Goal: Navigation & Orientation: Find specific page/section

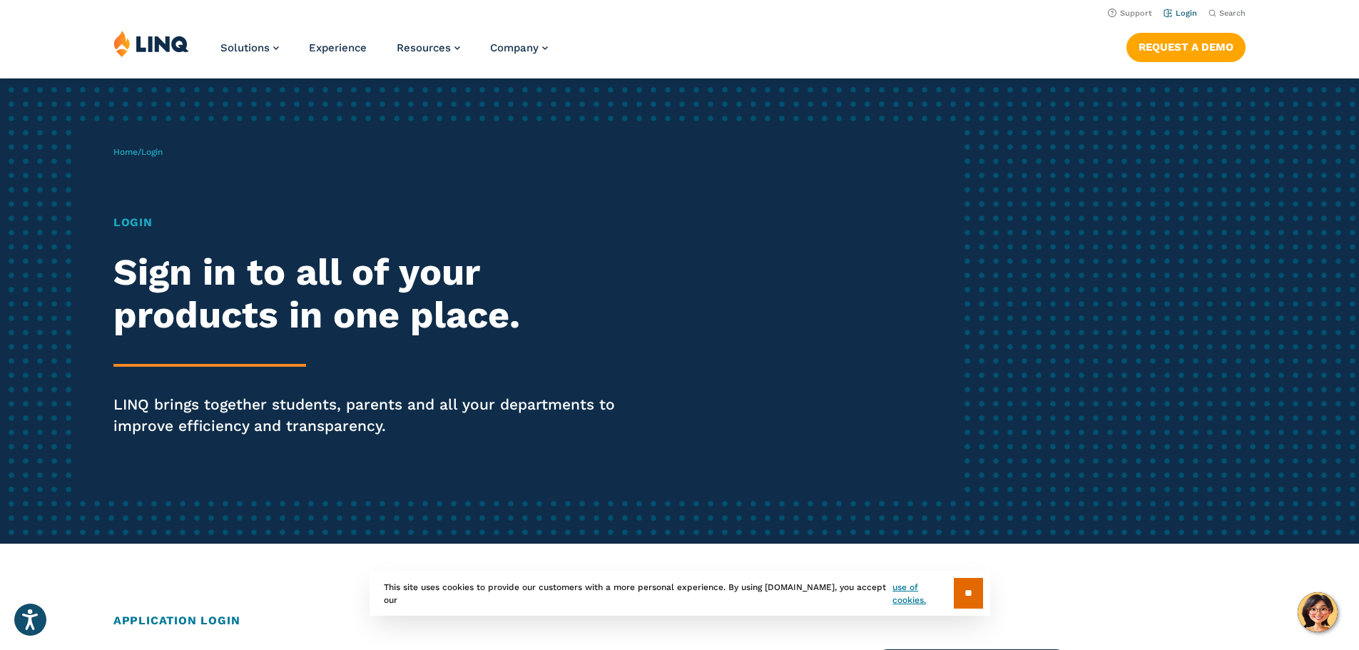
click at [1189, 9] on link "Login" at bounding box center [1181, 13] width 34 height 9
click at [1177, 14] on link "Login" at bounding box center [1181, 13] width 34 height 9
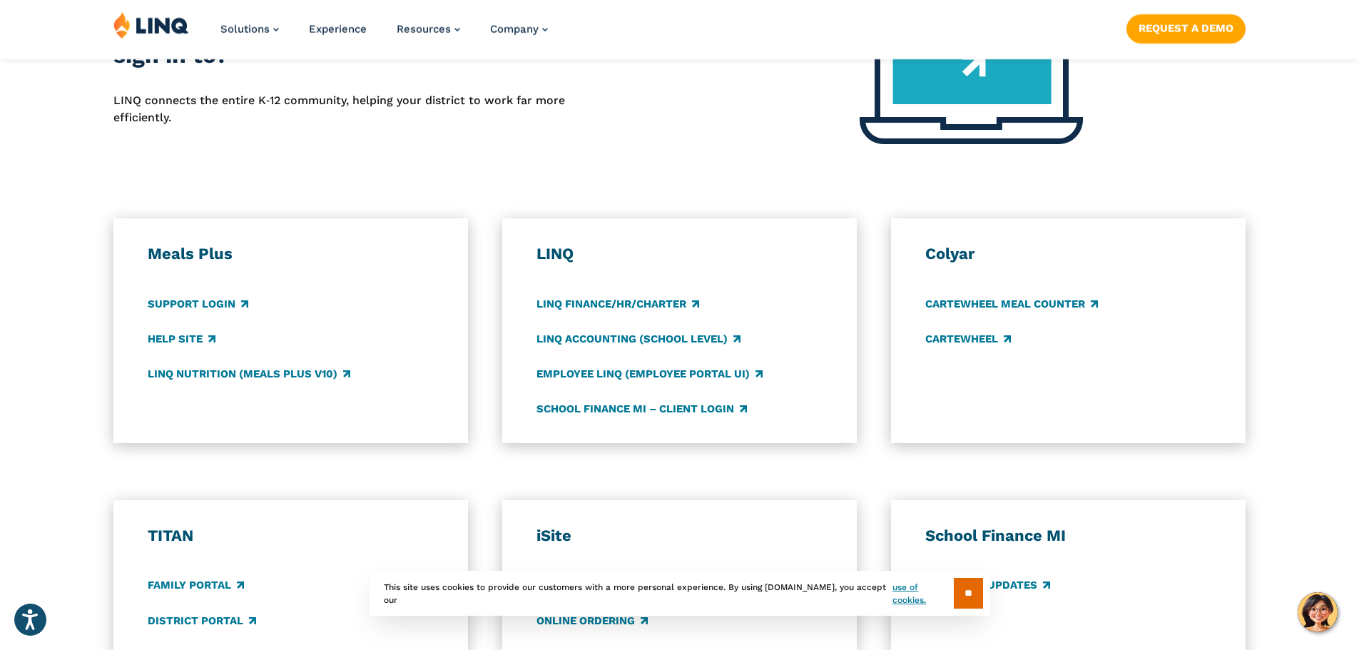
scroll to position [714, 0]
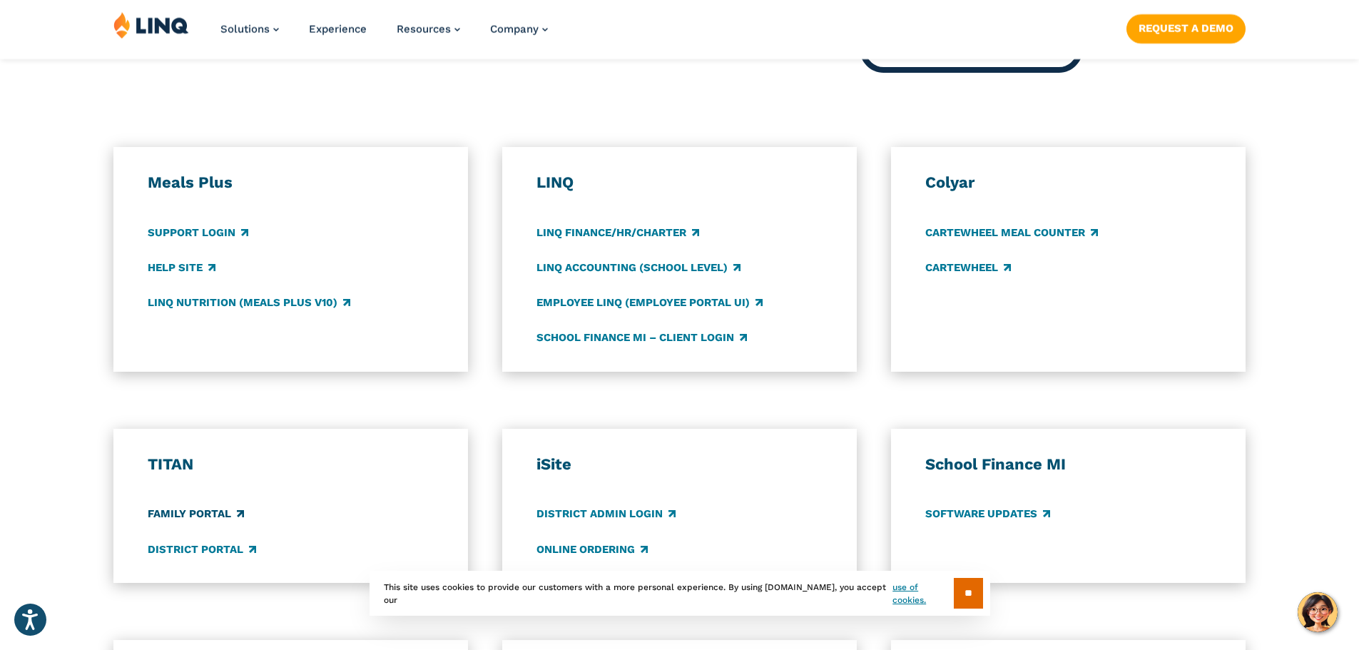
click at [197, 515] on link "Family Portal" at bounding box center [196, 515] width 96 height 16
